Goal: Information Seeking & Learning: Find specific page/section

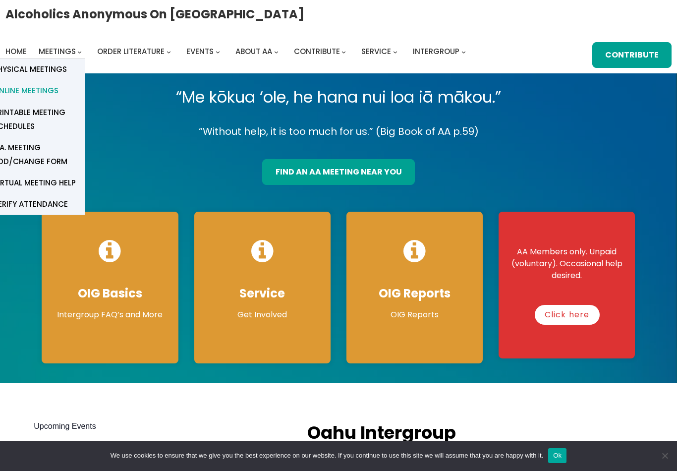
click at [29, 88] on span "Online Meetings" at bounding box center [25, 91] width 65 height 14
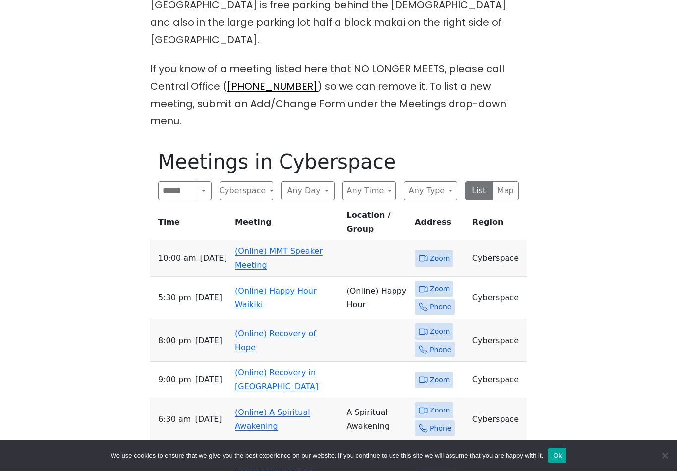
scroll to position [427, 0]
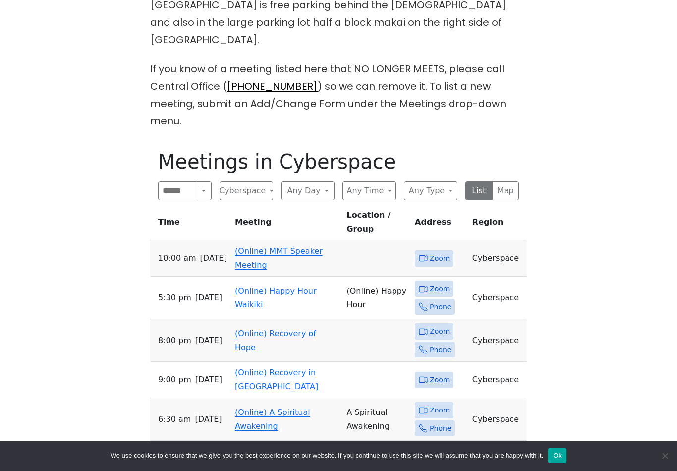
click at [264, 246] on link "(Online) MMT Speaker Meeting" at bounding box center [279, 257] width 88 height 23
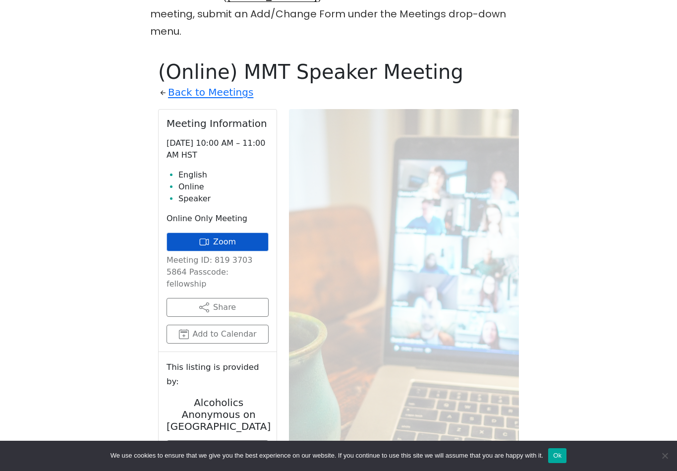
click at [204, 237] on icon at bounding box center [204, 242] width 10 height 10
click at [197, 233] on link "Zoom" at bounding box center [218, 242] width 102 height 19
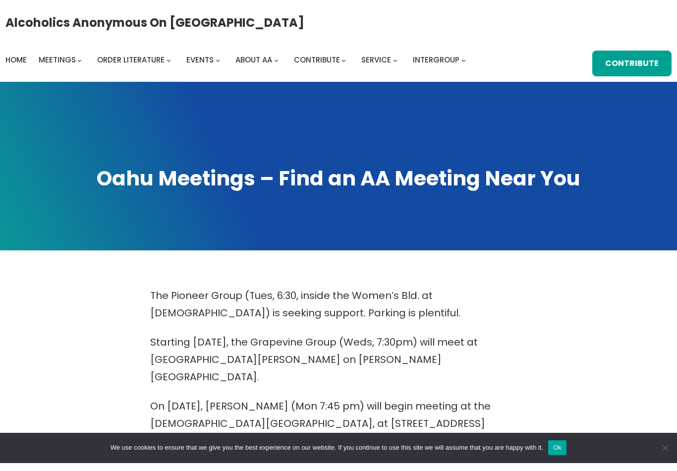
scroll to position [517, 0]
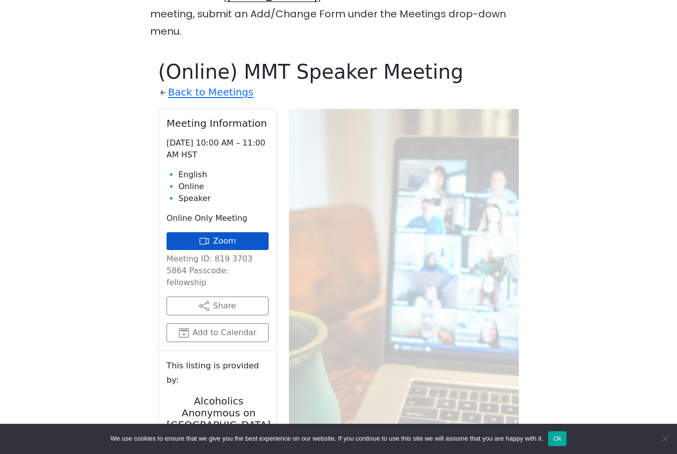
click at [207, 236] on icon at bounding box center [204, 241] width 10 height 10
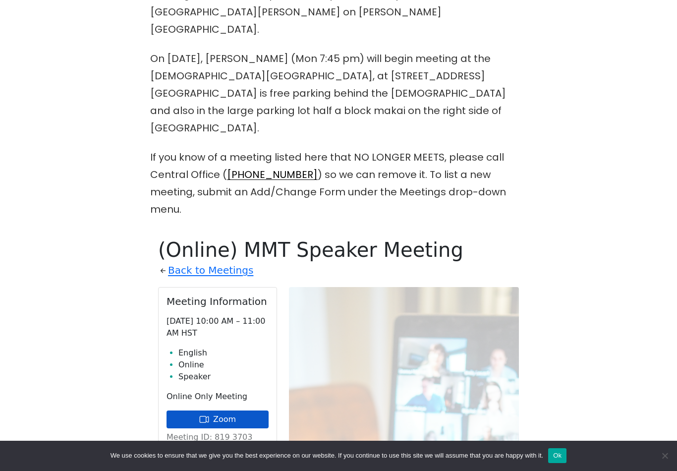
scroll to position [337, 0]
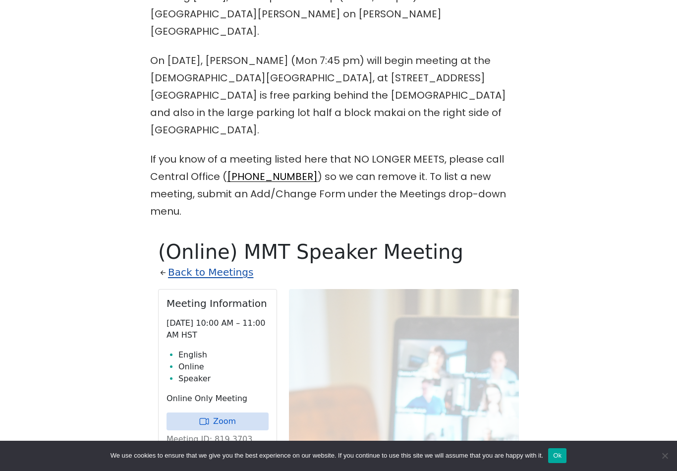
click at [189, 264] on link "Back to Meetings" at bounding box center [210, 272] width 85 height 17
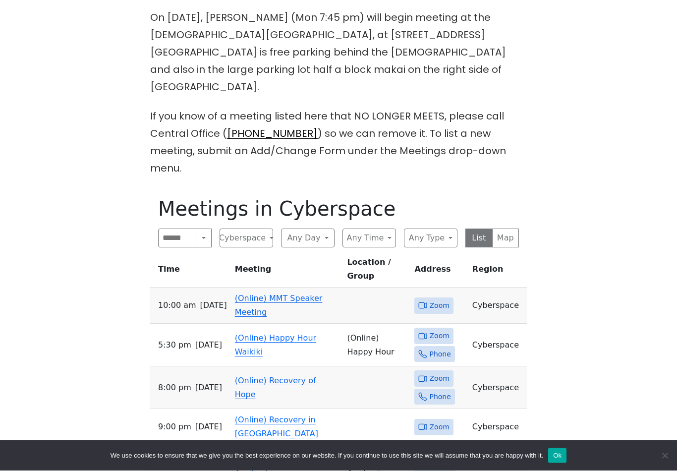
scroll to position [380, 0]
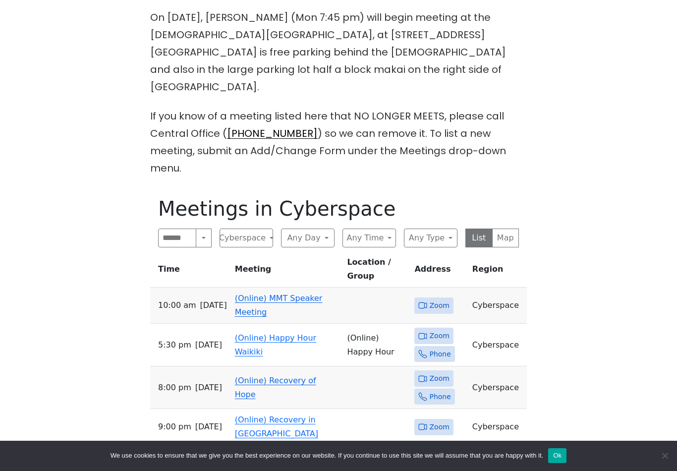
click at [429, 297] on span "Zoom" at bounding box center [433, 305] width 39 height 16
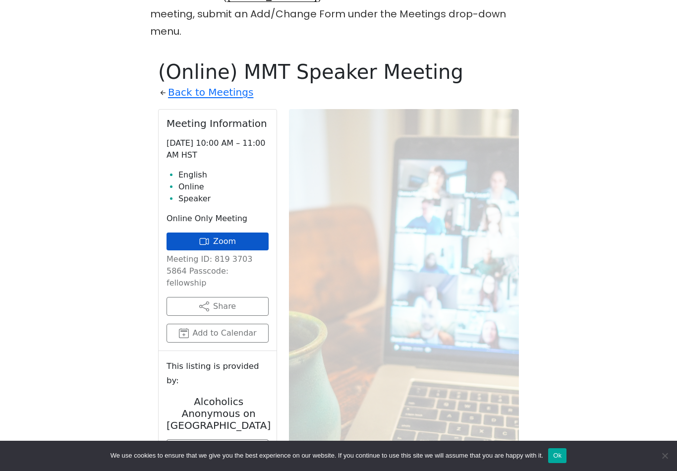
click at [202, 238] on icon at bounding box center [203, 241] width 7 height 7
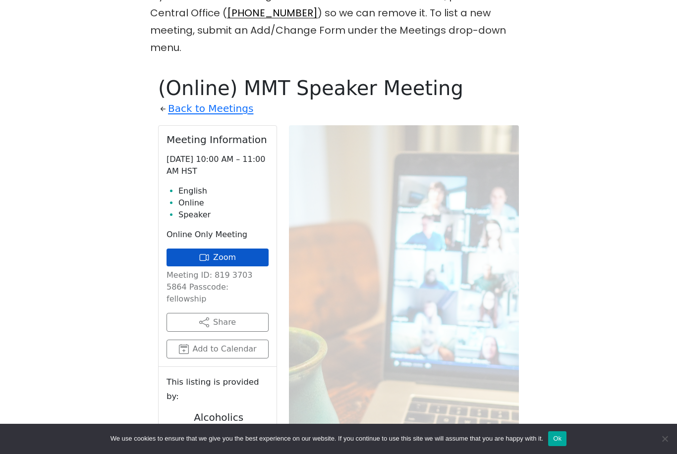
scroll to position [516, 0]
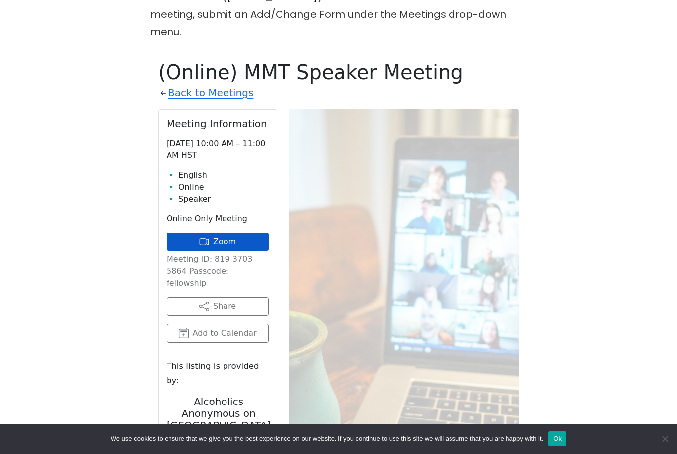
click at [222, 233] on link "Zoom" at bounding box center [218, 242] width 102 height 18
click at [223, 233] on link "Zoom" at bounding box center [218, 242] width 102 height 18
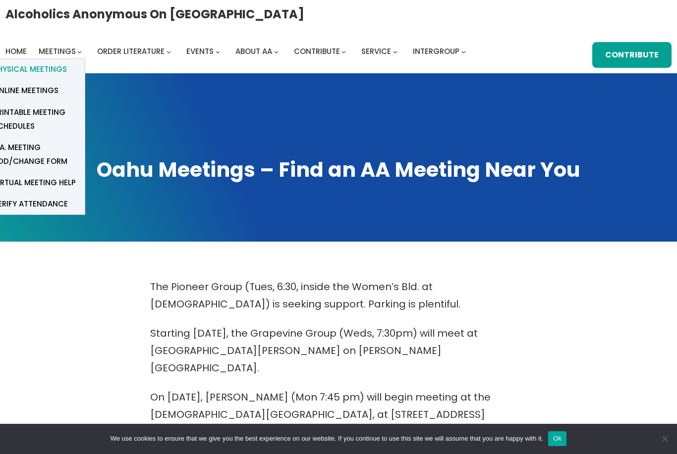
click at [19, 68] on span "Physical Meetings" at bounding box center [30, 69] width 74 height 14
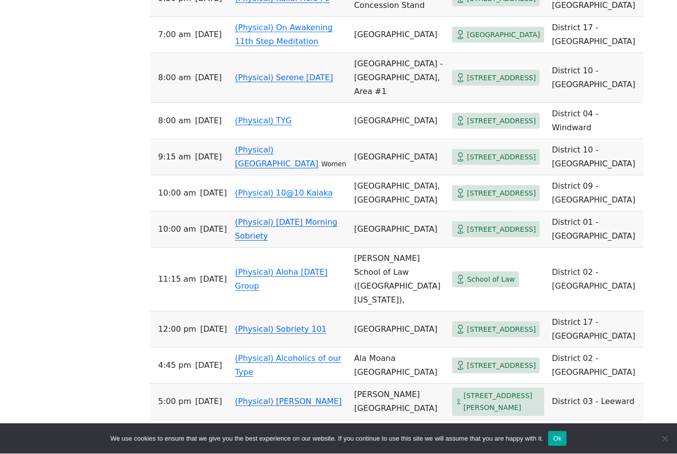
scroll to position [1288, 0]
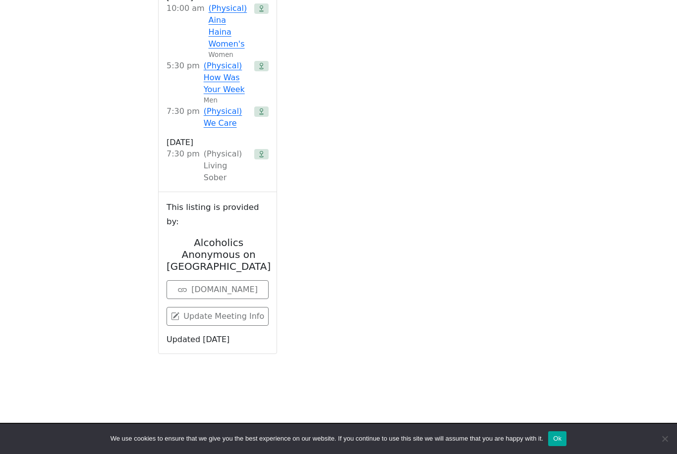
scroll to position [517, 0]
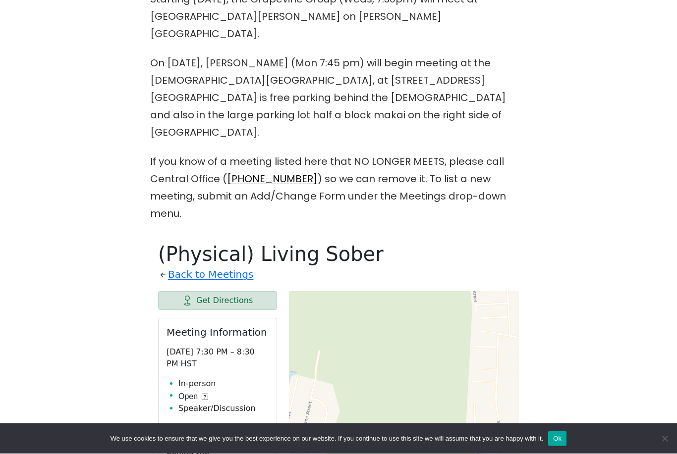
scroll to position [315, 0]
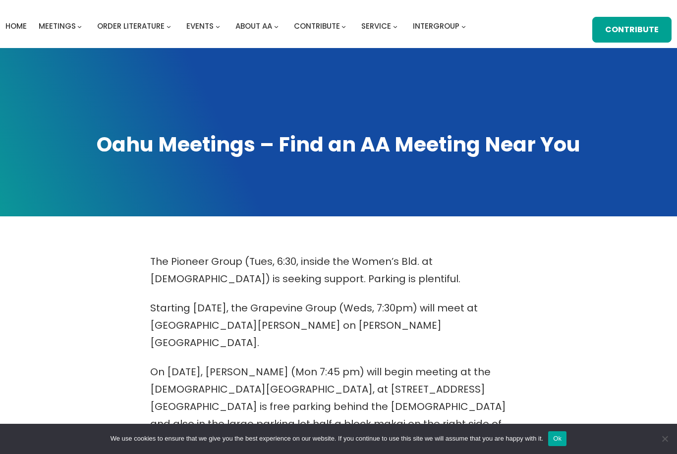
scroll to position [16, 0]
